Goal: Task Accomplishment & Management: Manage account settings

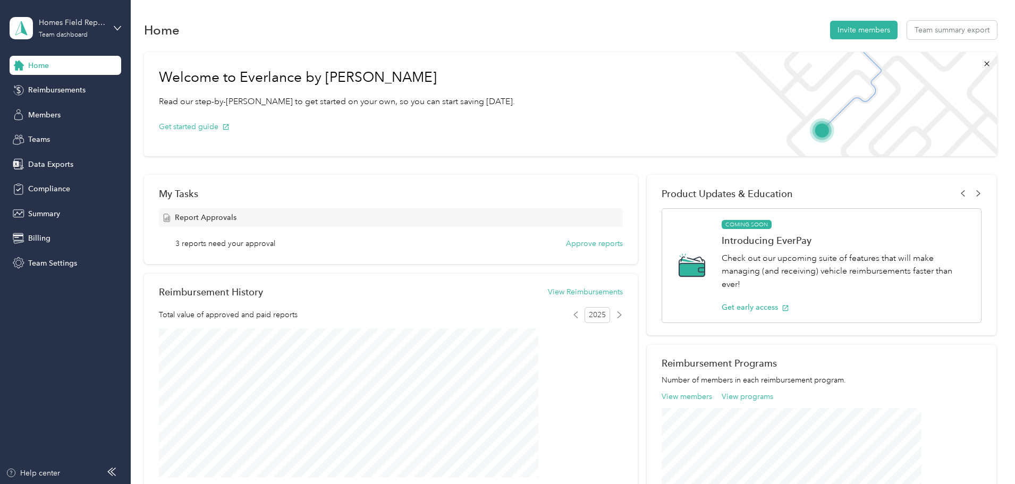
click at [570, 251] on div "My Tasks Report Approvals 3 reports need your approval Approve reports" at bounding box center [391, 219] width 494 height 89
click at [568, 247] on button "Approve reports" at bounding box center [594, 243] width 57 height 11
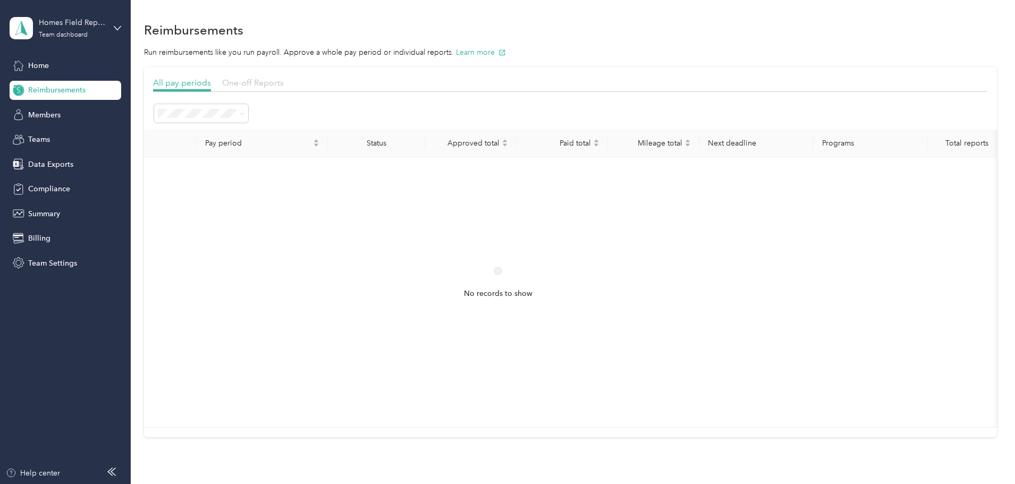
click at [284, 79] on span "One-off Reports" at bounding box center [253, 83] width 62 height 10
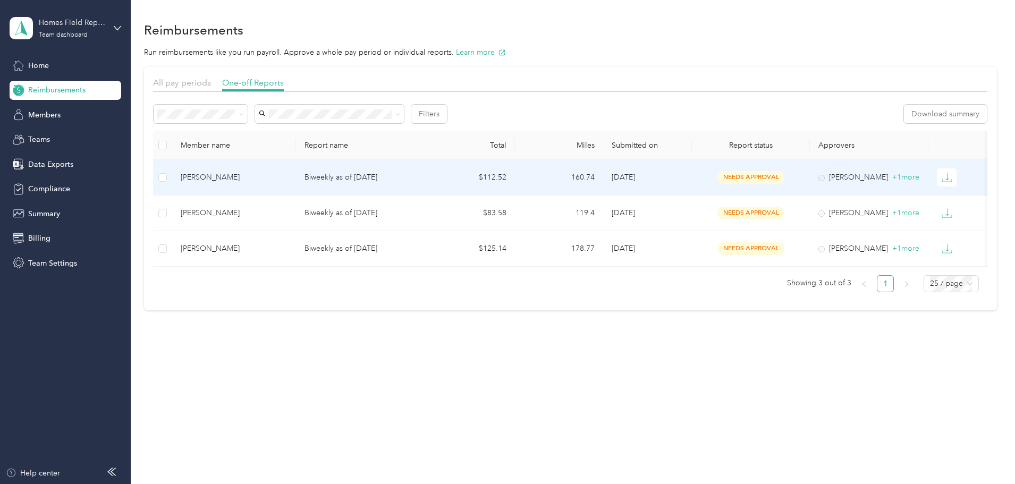
click at [277, 181] on div "[PERSON_NAME]" at bounding box center [234, 178] width 107 height 12
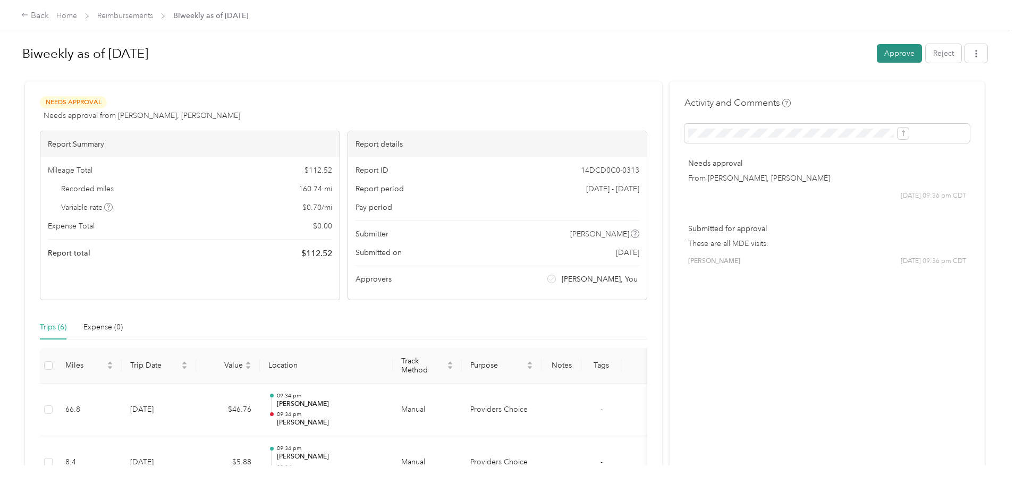
click at [877, 61] on button "Approve" at bounding box center [899, 53] width 45 height 19
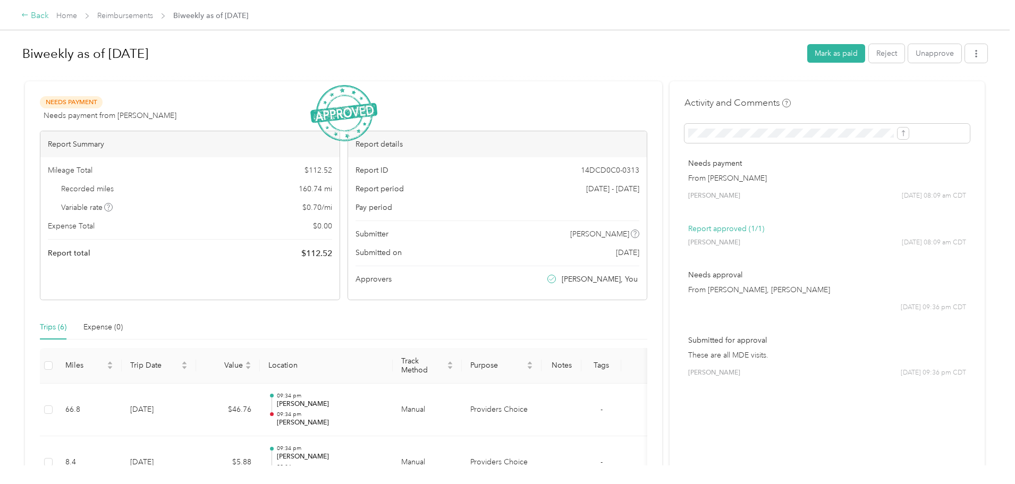
click at [49, 13] on div "Back" at bounding box center [35, 16] width 28 height 13
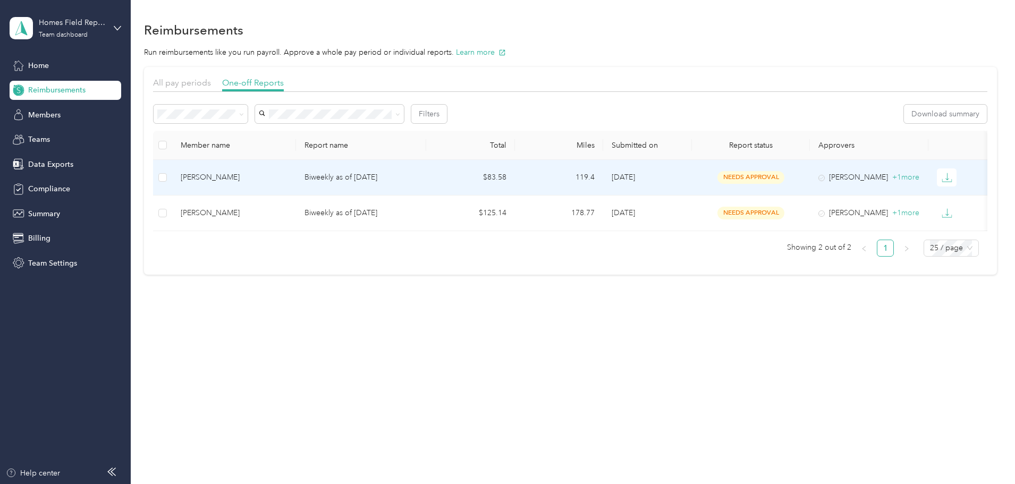
click at [281, 179] on div "[PERSON_NAME]" at bounding box center [234, 178] width 107 height 12
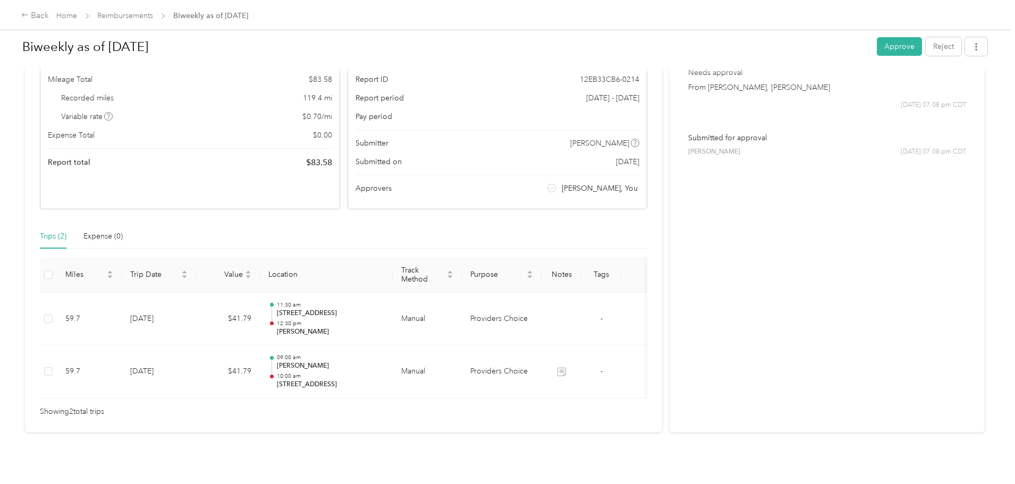
scroll to position [111, 0]
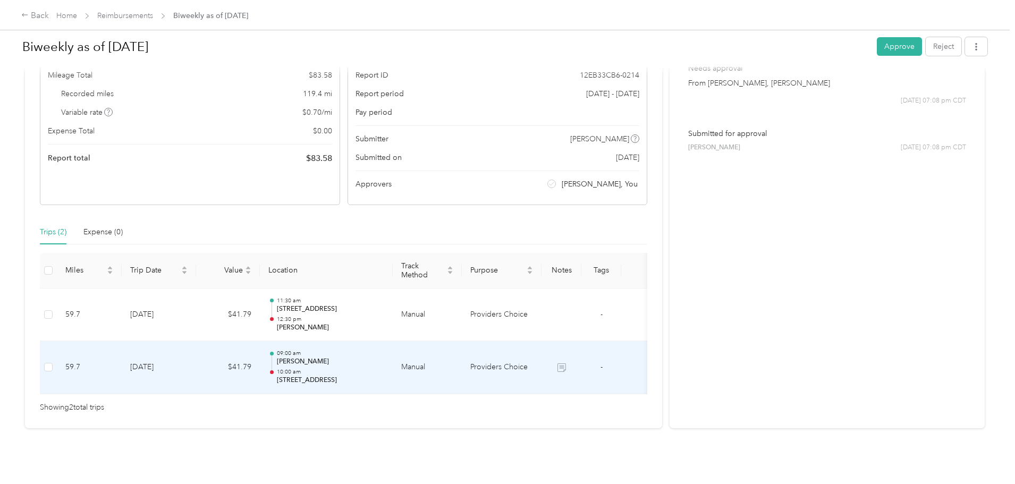
click at [384, 376] on p "[STREET_ADDRESS]" at bounding box center [330, 381] width 107 height 10
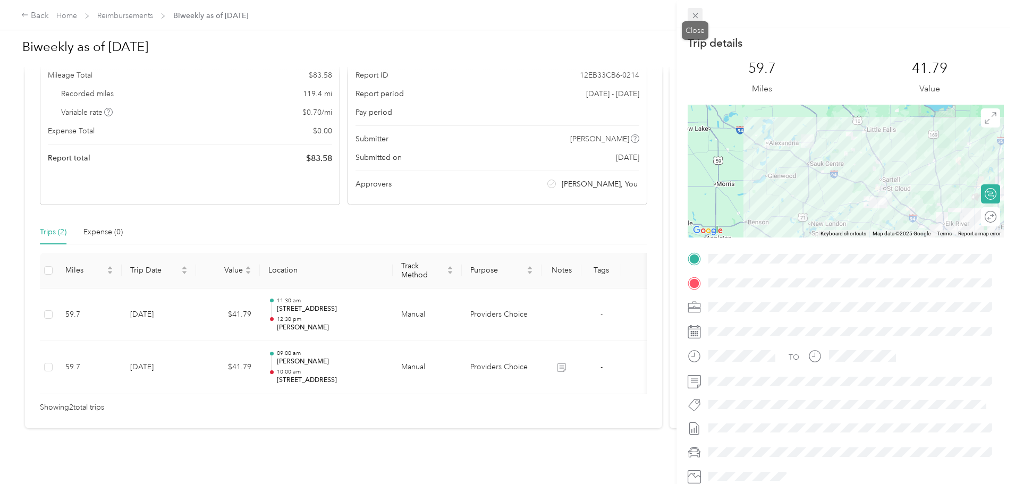
click at [695, 15] on icon at bounding box center [694, 15] width 5 height 5
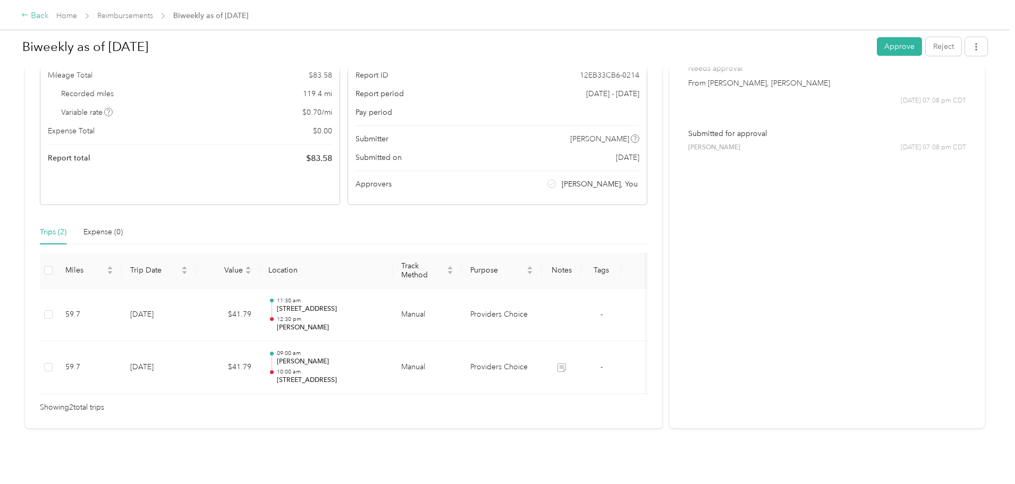
click at [49, 17] on div "Back" at bounding box center [35, 16] width 28 height 13
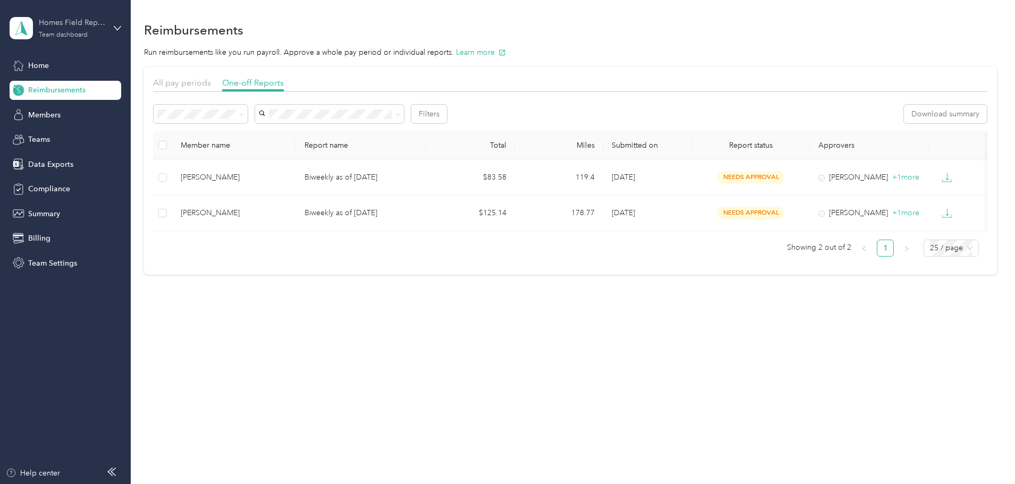
click at [62, 32] on div "Team dashboard" at bounding box center [63, 35] width 49 height 6
click at [50, 140] on div "Log out" at bounding box center [121, 135] width 209 height 19
